Goal: Navigation & Orientation: Understand site structure

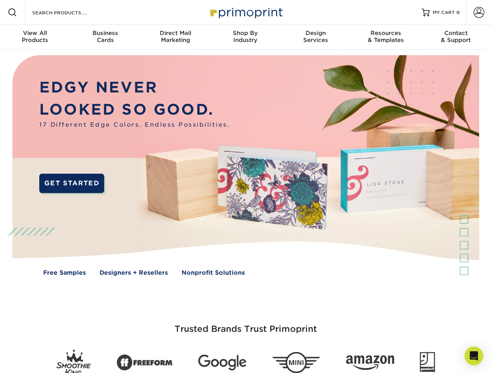
click at [245, 187] on img at bounding box center [245, 171] width 486 height 243
click at [12, 12] on span at bounding box center [12, 12] width 9 height 9
click at [479, 12] on span at bounding box center [479, 12] width 11 height 11
click at [35, 37] on div "View All Products" at bounding box center [35, 37] width 70 height 14
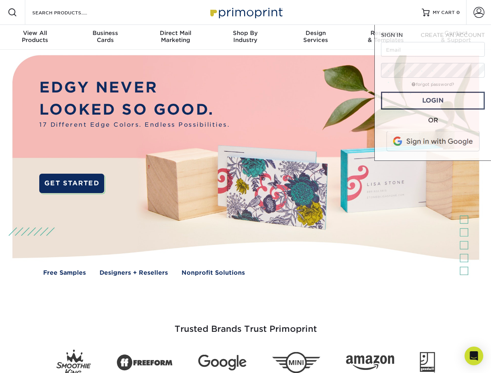
click at [105, 37] on div "Business Cards" at bounding box center [105, 37] width 70 height 14
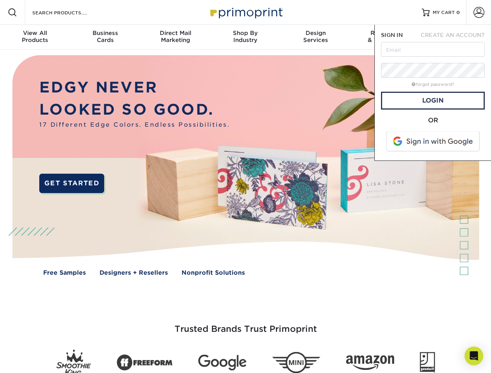
click at [175, 37] on div "Direct Mail Marketing" at bounding box center [175, 37] width 70 height 14
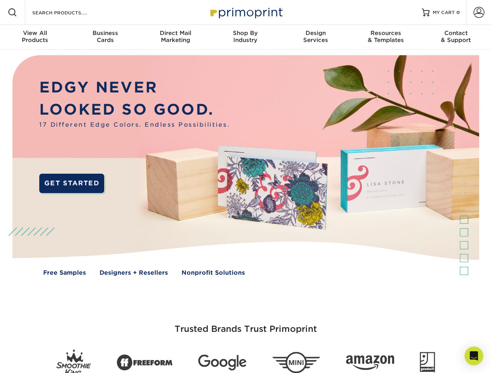
click at [245, 37] on div "Shop By Industry" at bounding box center [245, 37] width 70 height 14
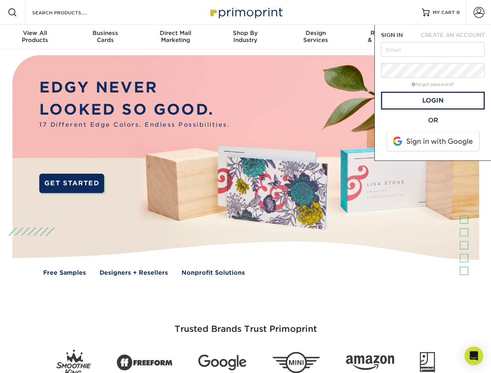
click at [316, 37] on div "Design Services" at bounding box center [316, 37] width 70 height 14
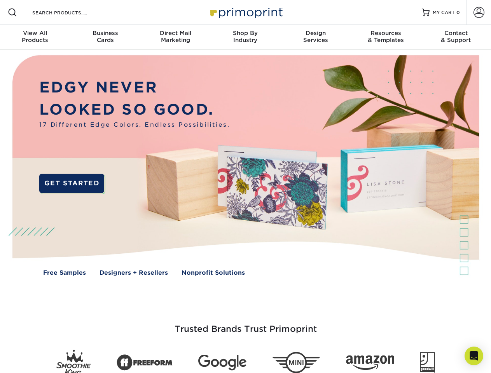
click at [386, 37] on span "SIGN IN" at bounding box center [392, 35] width 22 height 6
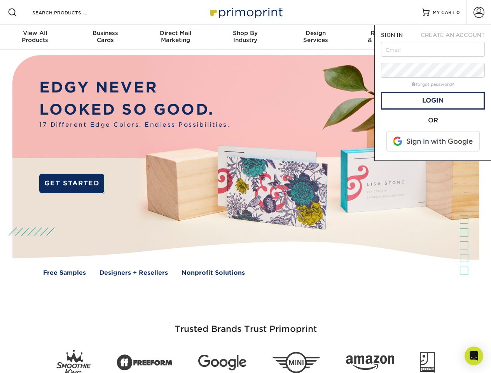
click at [456, 37] on div "Contact & Support" at bounding box center [456, 37] width 70 height 14
